Goal: Task Accomplishment & Management: Use online tool/utility

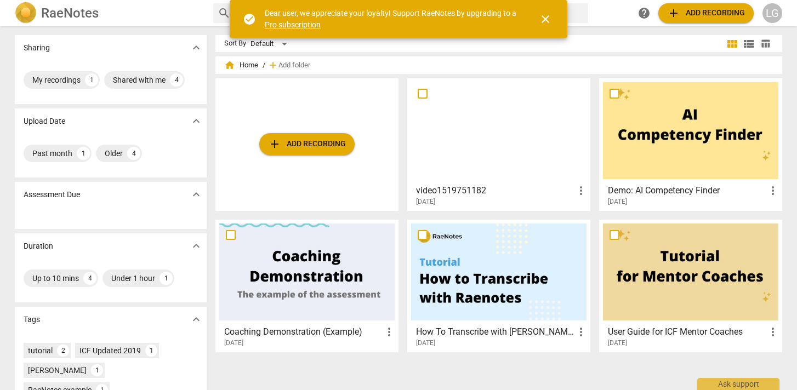
click at [321, 146] on span "add Add recording" at bounding box center [307, 144] width 78 height 13
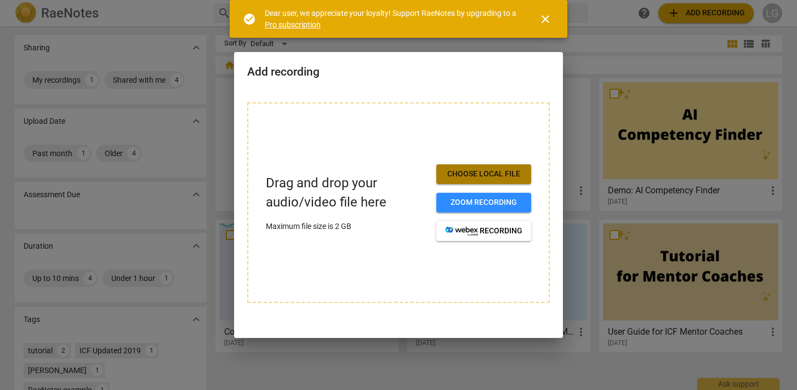
click at [470, 172] on span "Choose local file" at bounding box center [483, 174] width 77 height 11
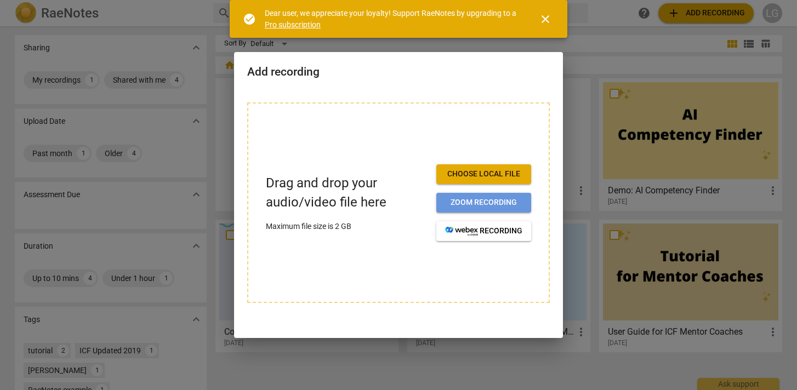
click at [470, 205] on span "Zoom recording" at bounding box center [483, 202] width 77 height 11
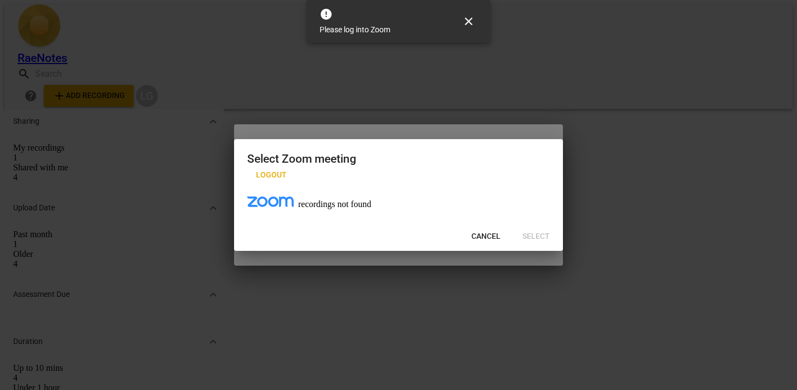
click at [466, 15] on span "close" at bounding box center [468, 21] width 13 height 13
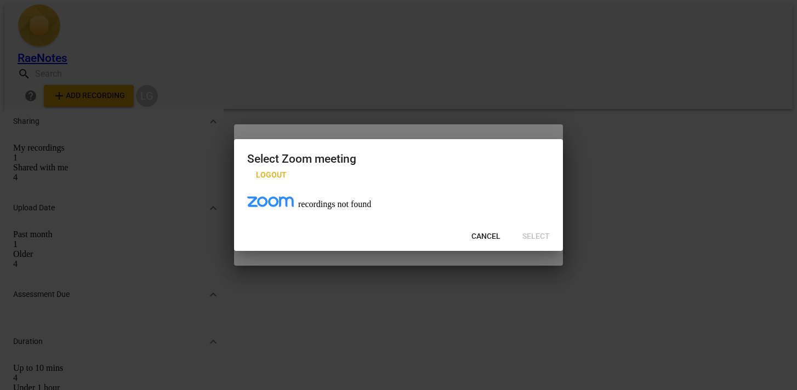
click at [287, 170] on span "Logout" at bounding box center [271, 175] width 31 height 11
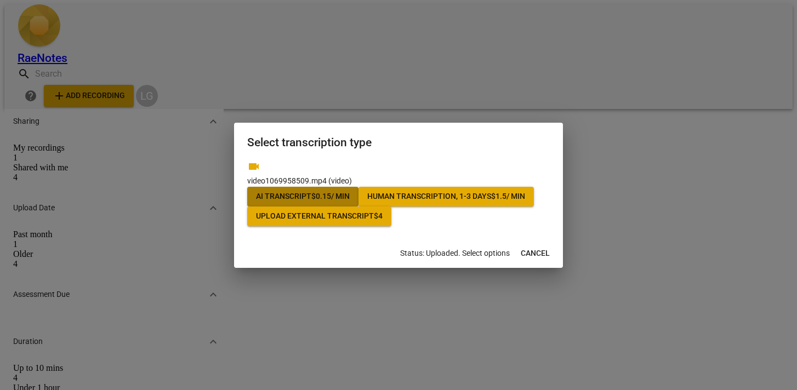
click at [333, 191] on span "AI Transcript $ 0.15 / min" at bounding box center [303, 196] width 94 height 11
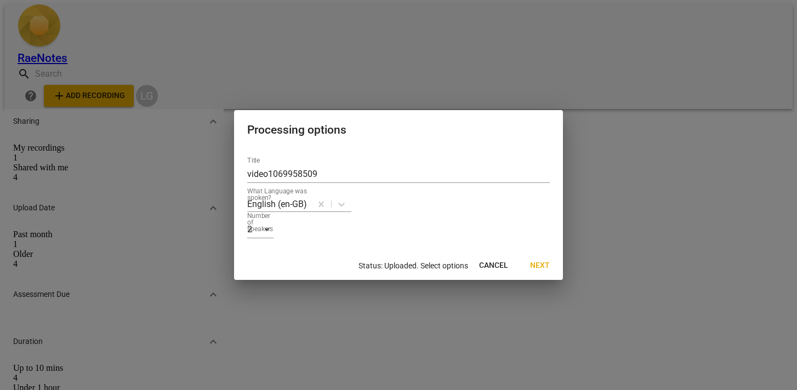
click at [538, 271] on span "Next" at bounding box center [540, 265] width 20 height 11
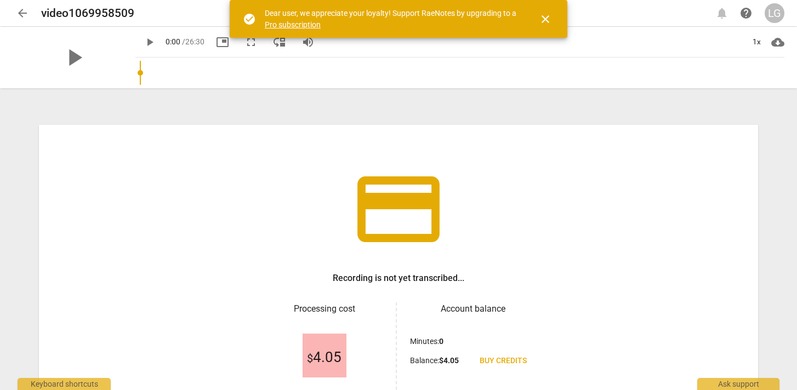
scroll to position [104, 0]
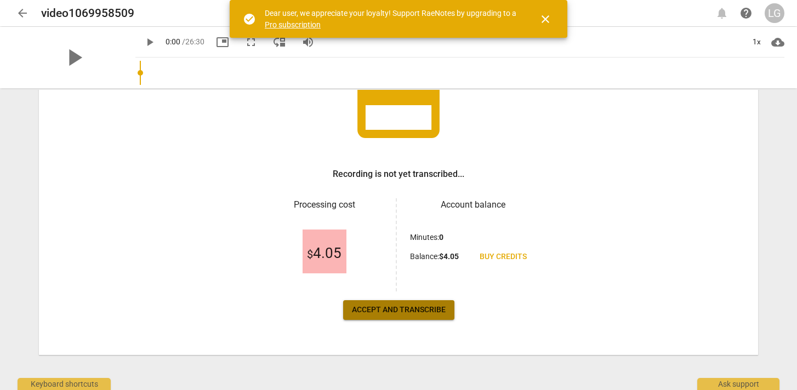
click at [422, 313] on span "Accept and transcribe" at bounding box center [399, 310] width 94 height 11
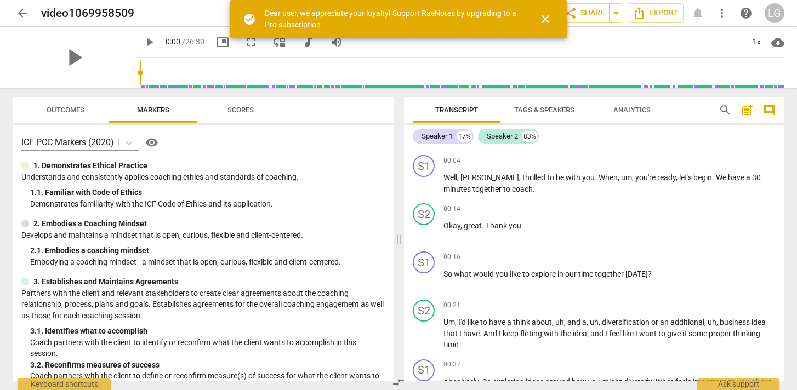
scroll to position [0, 0]
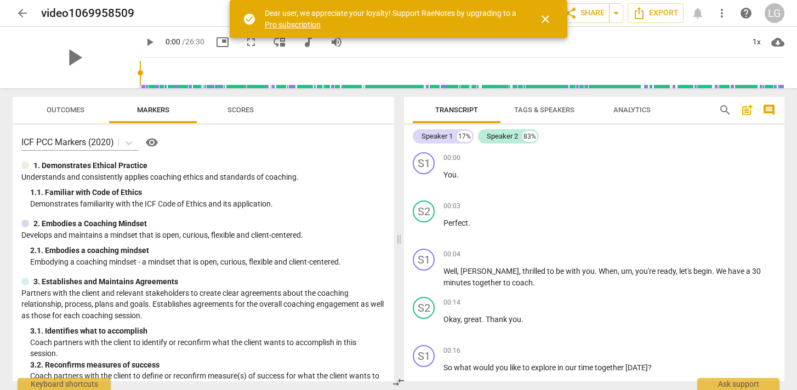
click at [541, 21] on span "close" at bounding box center [545, 19] width 13 height 13
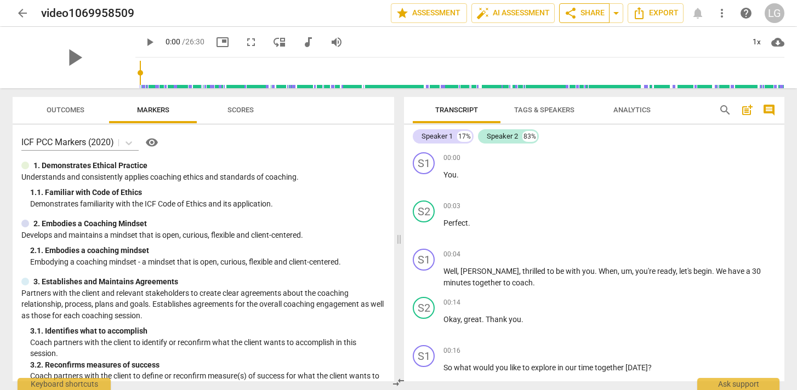
click at [584, 18] on span "share Share" at bounding box center [584, 13] width 41 height 13
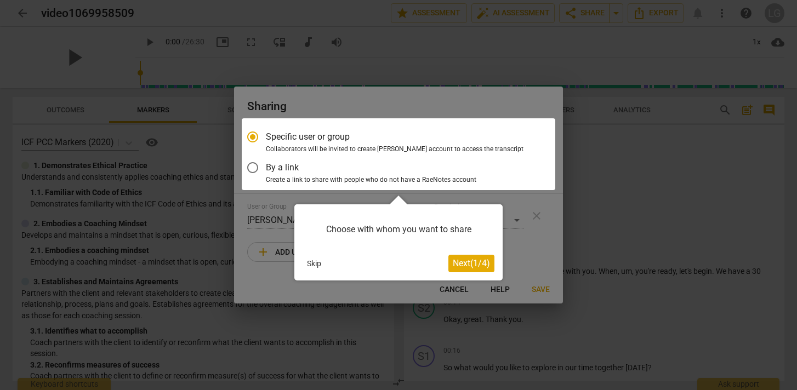
click at [463, 264] on span "Next ( 1 / 4 )" at bounding box center [471, 263] width 37 height 10
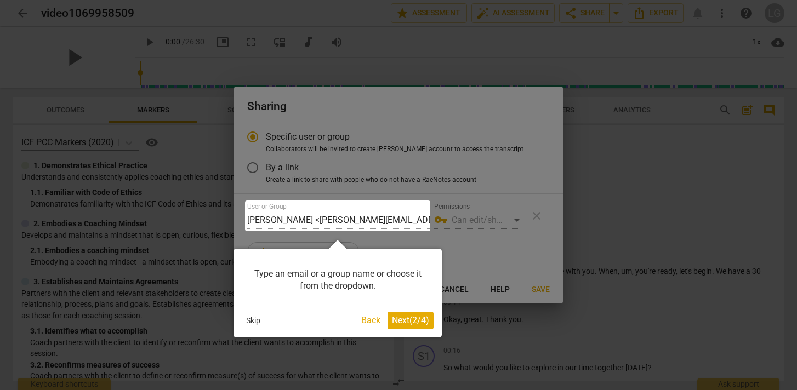
click at [399, 322] on span "Next ( 2 / 4 )" at bounding box center [410, 320] width 37 height 10
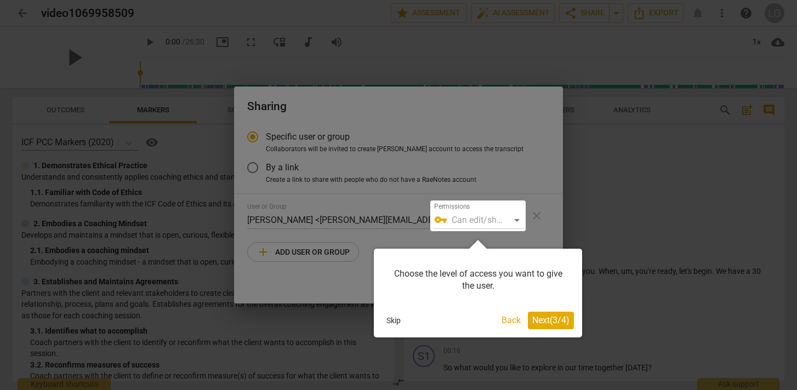
click at [464, 222] on div at bounding box center [477, 216] width 95 height 31
click at [550, 324] on span "Next ( 3 / 4 )" at bounding box center [550, 320] width 37 height 10
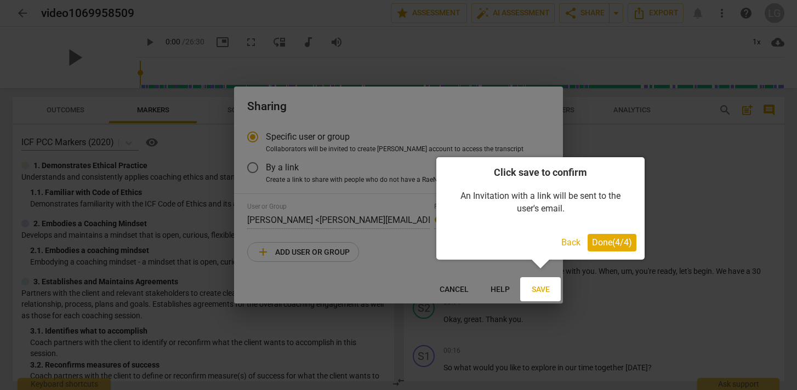
click at [611, 247] on span "Done ( 4 / 4 )" at bounding box center [612, 242] width 40 height 10
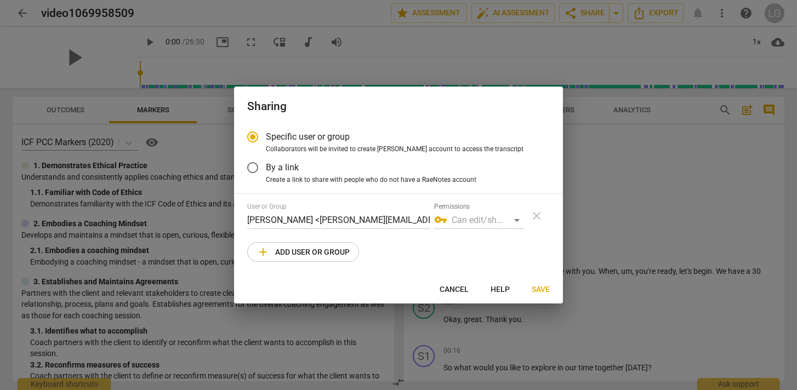
click at [339, 257] on span "add Add user or group" at bounding box center [303, 252] width 93 height 13
radio input "false"
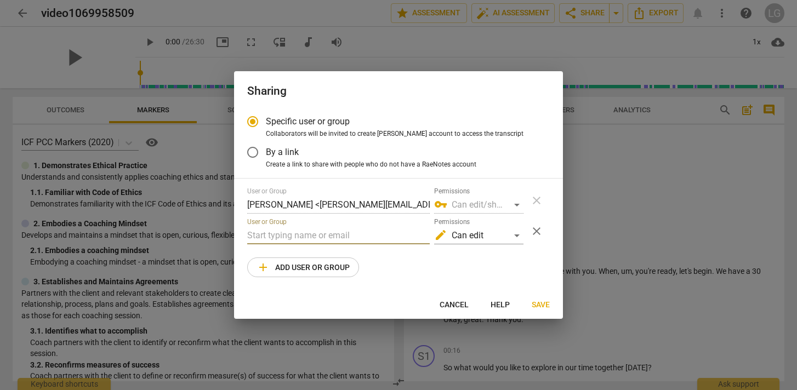
click at [279, 233] on input "text" at bounding box center [338, 236] width 183 height 18
type input "c"
click at [517, 235] on div "edit Can edit" at bounding box center [478, 236] width 89 height 18
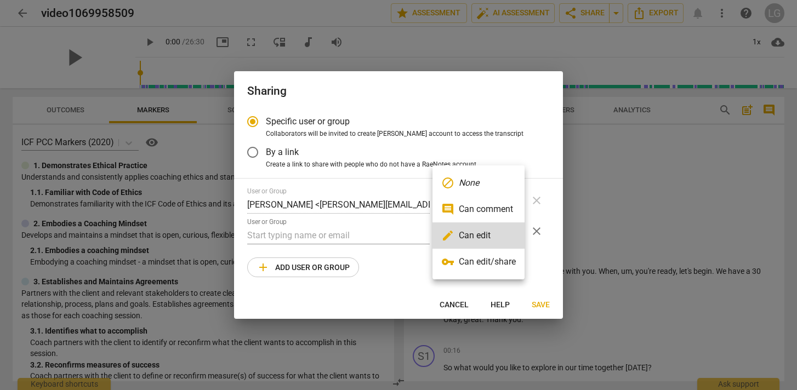
click at [493, 214] on li "comment Can comment" at bounding box center [479, 209] width 92 height 26
radio input "false"
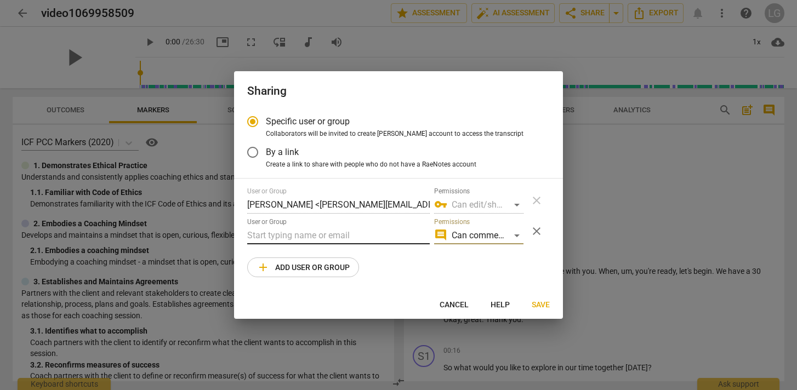
click at [267, 236] on input "text" at bounding box center [338, 236] width 183 height 18
paste input "clare@clarenormancoachingassociates.com"
type input "clare@clarenormancoachingassociates.com"
click at [541, 307] on span "Save" at bounding box center [541, 305] width 18 height 11
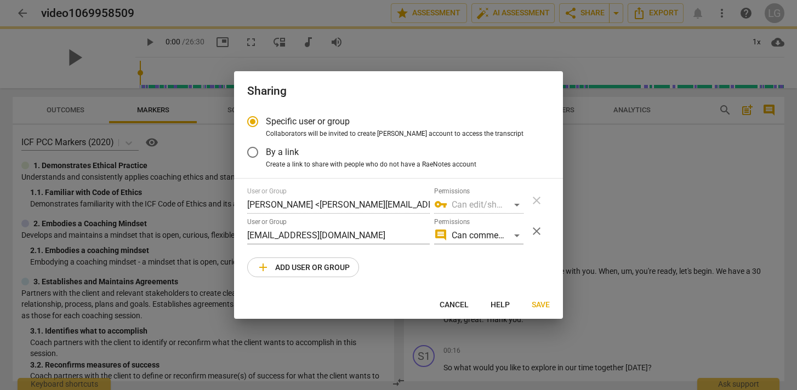
radio input "false"
type input "Clare Norman <clare@clarenormancoachingassociates.com>"
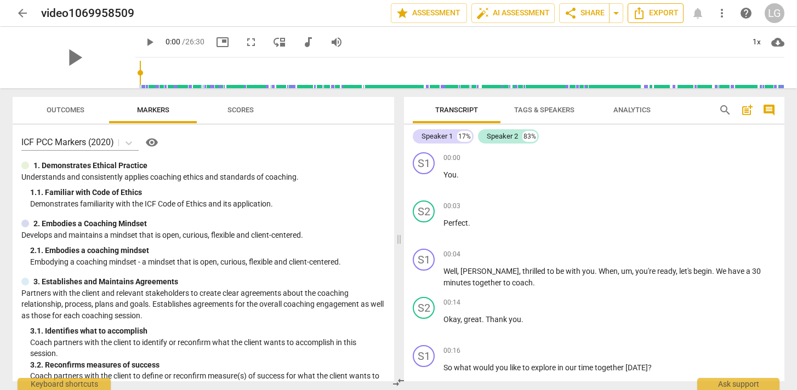
click at [661, 16] on span "Export" at bounding box center [656, 13] width 46 height 13
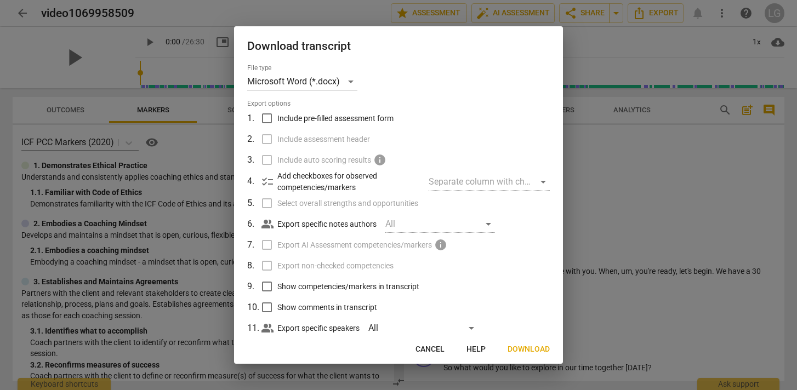
click at [526, 350] on span "Download" at bounding box center [529, 349] width 42 height 11
